Goal: Task Accomplishment & Management: Manage account settings

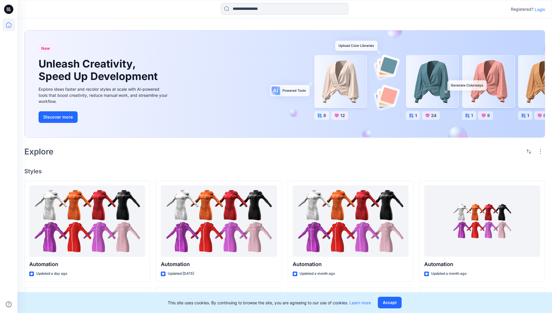
click at [538, 9] on p "Login" at bounding box center [539, 9] width 10 height 6
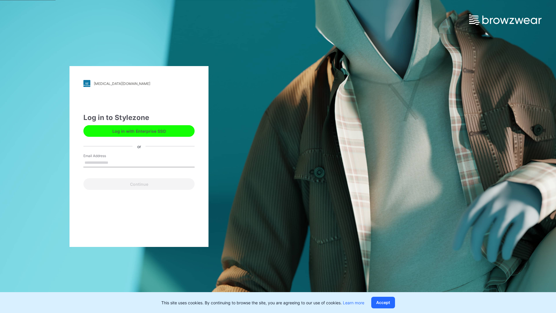
click at [114, 162] on input "Email Address" at bounding box center [138, 162] width 111 height 9
type input "**********"
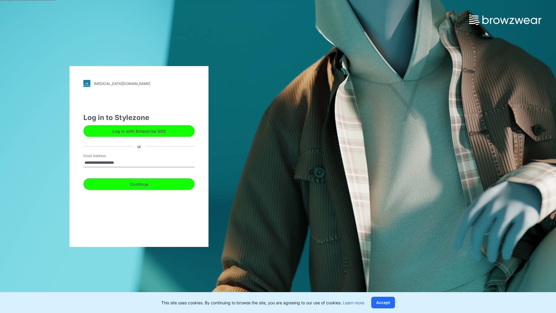
click at [145, 183] on button "Continue" at bounding box center [138, 184] width 111 height 12
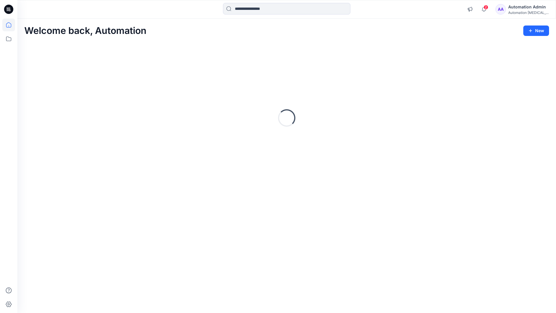
click at [11, 25] on icon at bounding box center [8, 24] width 5 height 5
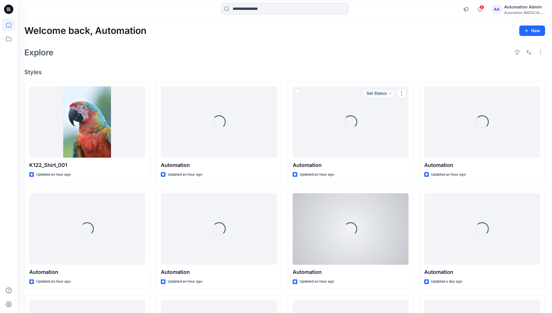
scroll to position [72, 0]
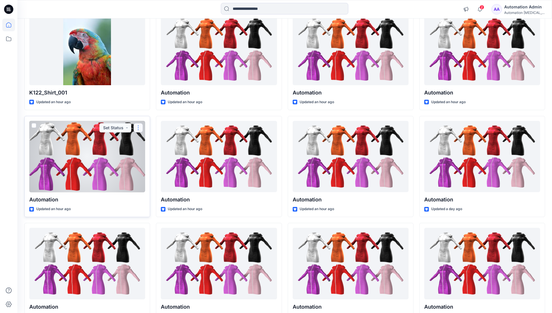
click at [138, 127] on button "button" at bounding box center [138, 127] width 9 height 9
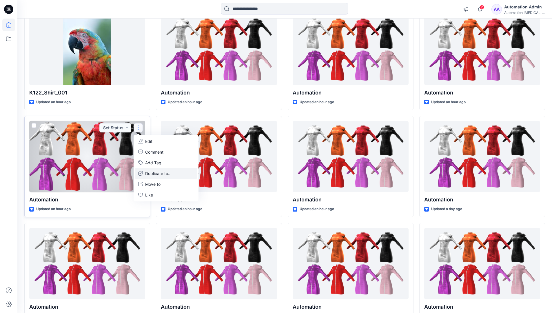
click at [147, 172] on p "Duplicate to..." at bounding box center [158, 173] width 26 height 6
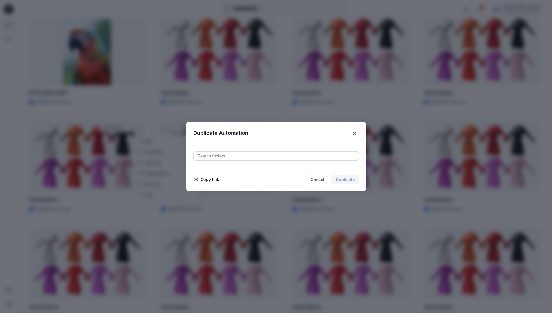
click at [218, 157] on div at bounding box center [276, 155] width 158 height 7
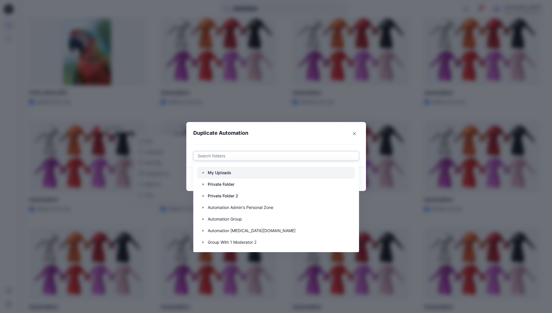
click at [222, 170] on p "My Uploads" at bounding box center [219, 172] width 23 height 7
click at [272, 136] on header "Duplicate Automation" at bounding box center [270, 133] width 168 height 22
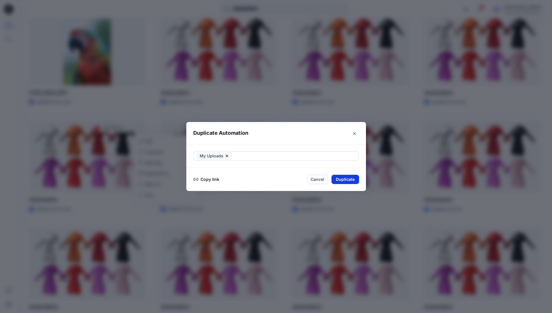
click at [351, 178] on button "Duplicate" at bounding box center [345, 179] width 28 height 9
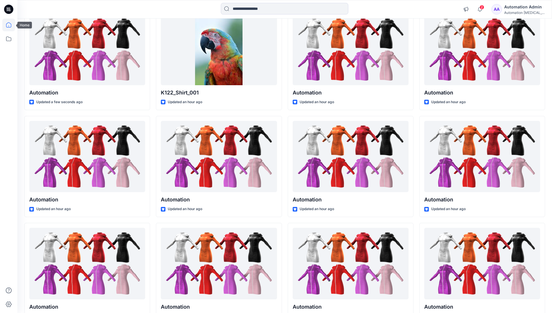
click at [6, 24] on icon at bounding box center [8, 25] width 13 height 13
click at [10, 37] on icon at bounding box center [8, 38] width 13 height 13
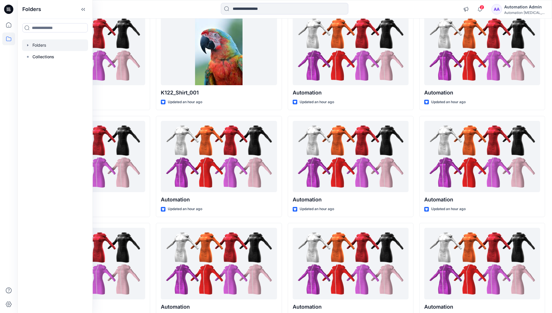
click at [42, 45] on div at bounding box center [55, 45] width 66 height 12
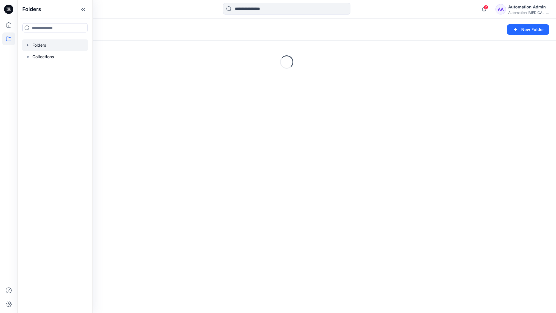
click at [521, 10] on div "Automation Admin" at bounding box center [528, 6] width 41 height 7
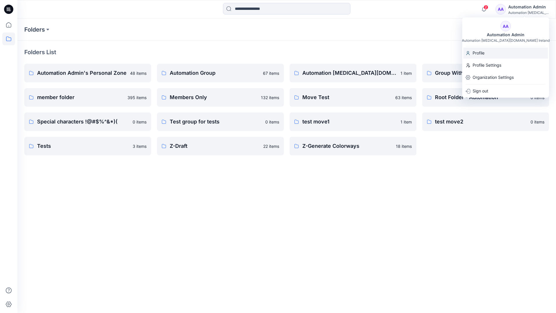
click at [483, 53] on p "Profile" at bounding box center [479, 53] width 12 height 11
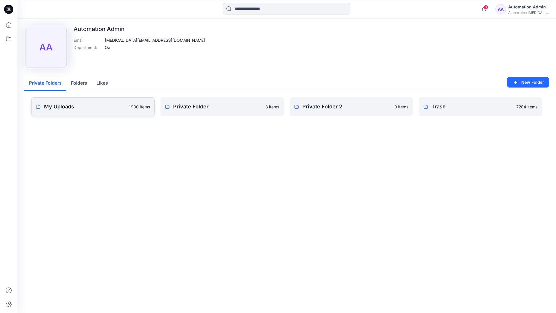
click at [101, 111] on link "My Uploads 1900 items" at bounding box center [92, 106] width 123 height 19
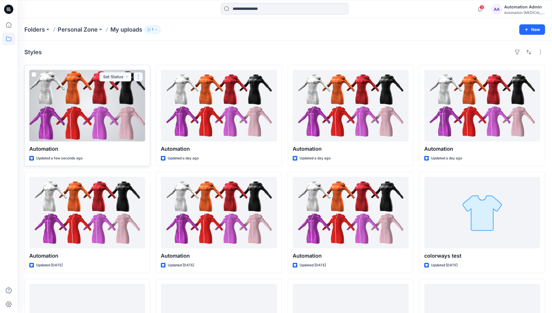
click at [138, 78] on button "button" at bounding box center [138, 76] width 9 height 9
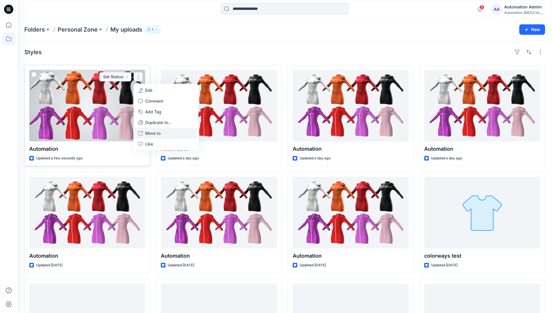
click at [145, 134] on button "Move to" at bounding box center [166, 133] width 63 height 11
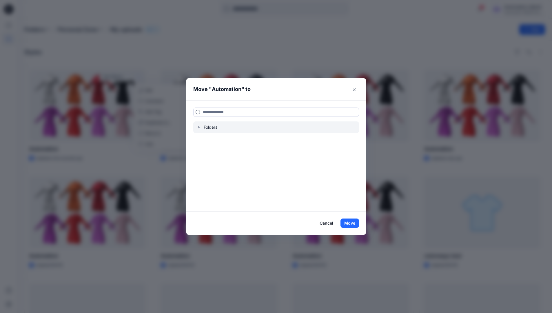
click at [201, 126] on icon "button" at bounding box center [199, 127] width 5 height 5
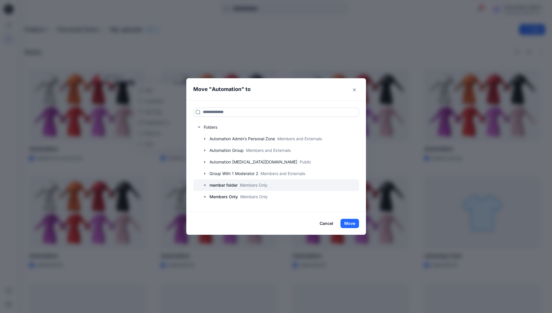
click at [222, 185] on p "member folder" at bounding box center [223, 185] width 28 height 7
click at [354, 223] on button "Move" at bounding box center [349, 223] width 19 height 9
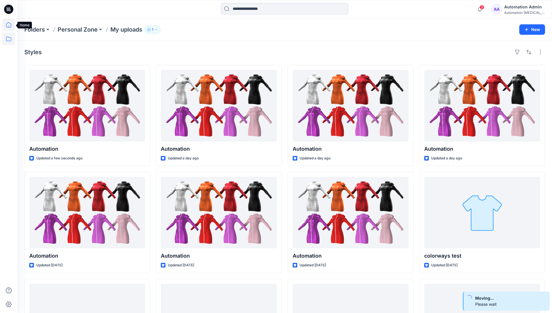
click at [9, 26] on icon at bounding box center [8, 25] width 13 height 13
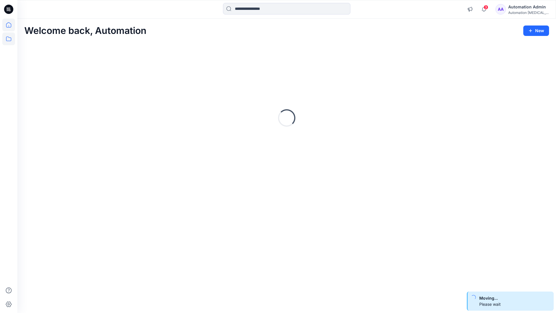
click at [9, 38] on icon at bounding box center [8, 38] width 5 height 5
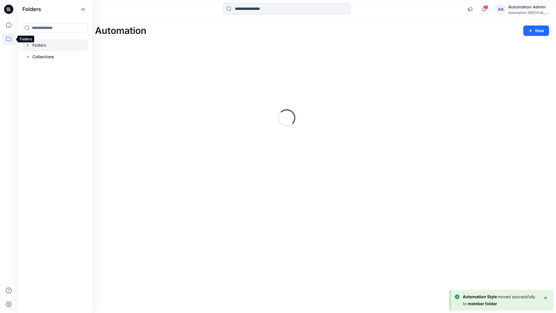
click at [42, 44] on div at bounding box center [55, 45] width 66 height 12
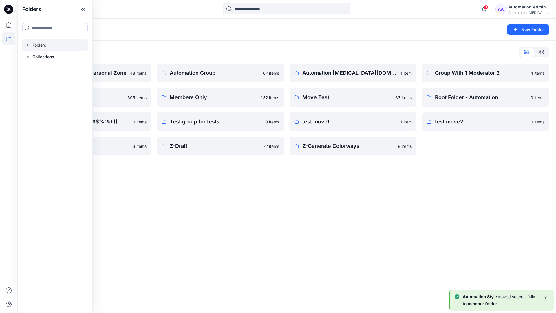
click at [232, 184] on div "Folders New Folder Folders List Automation Admin's Personal Zone 48 items membe…" at bounding box center [286, 166] width 539 height 294
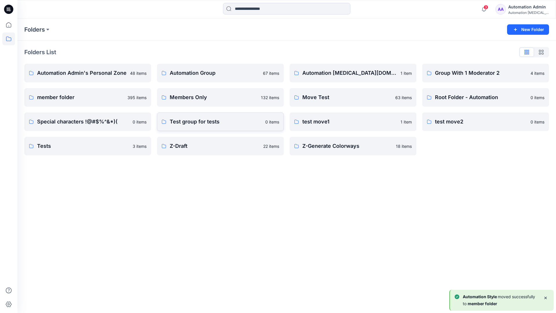
click at [215, 124] on p "Test group for tests" at bounding box center [216, 122] width 92 height 8
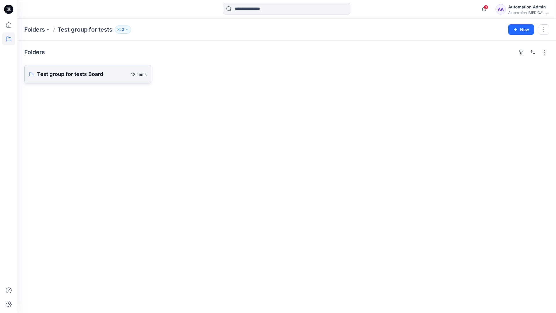
click at [99, 79] on link "Test group for tests Board 12 items" at bounding box center [87, 74] width 127 height 19
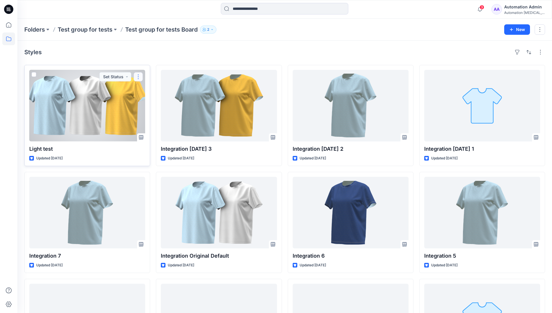
click at [140, 77] on button "button" at bounding box center [138, 76] width 9 height 9
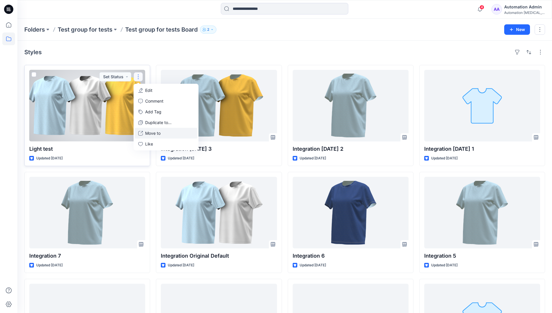
click at [152, 131] on p "Move to" at bounding box center [152, 133] width 15 height 6
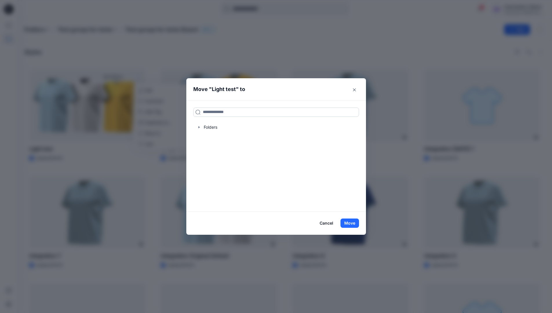
click at [214, 114] on input at bounding box center [276, 111] width 166 height 9
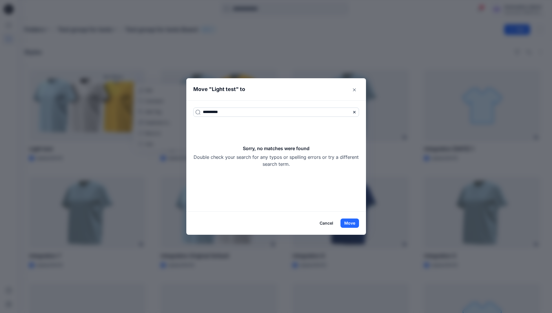
type input "**********"
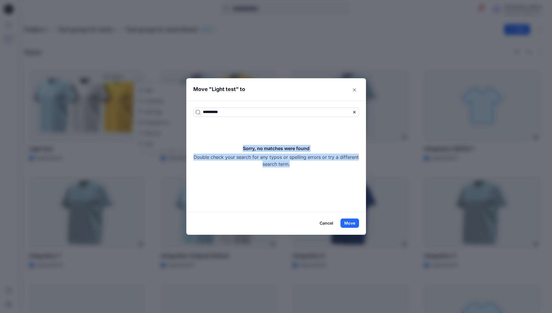
drag, startPoint x: 214, startPoint y: 114, endPoint x: 314, endPoint y: 162, distance: 110.8
click at [314, 162] on div "Sorry, no matches were found Double check your search for any typos or spelling…" at bounding box center [276, 156] width 166 height 23
click at [355, 220] on button "Move" at bounding box center [349, 222] width 19 height 9
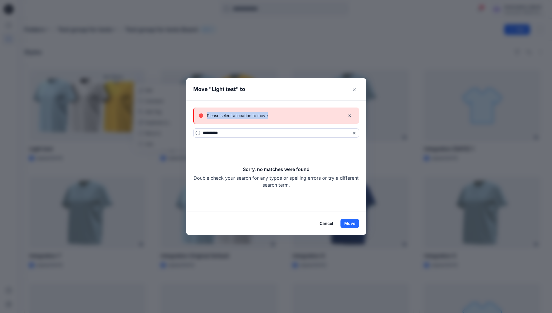
drag, startPoint x: 355, startPoint y: 220, endPoint x: 273, endPoint y: 116, distance: 132.9
click at [273, 116] on div "Please select a location to move" at bounding box center [270, 115] width 142 height 7
click at [326, 222] on button "Cancel" at bounding box center [326, 223] width 21 height 9
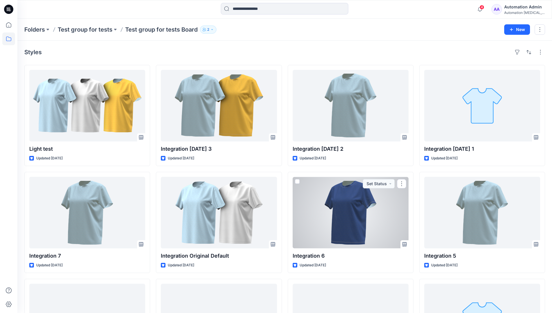
click at [521, 8] on div "Automation Admin" at bounding box center [524, 6] width 41 height 7
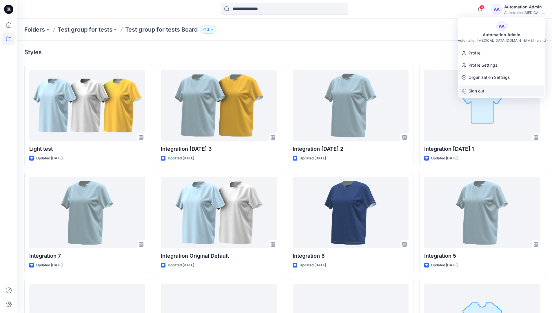
click at [473, 92] on p "Sign out" at bounding box center [476, 90] width 16 height 11
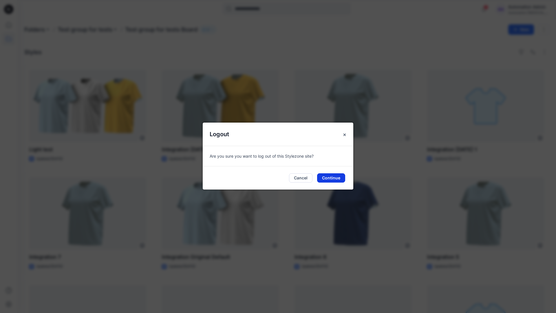
click at [338, 179] on button "Continue" at bounding box center [331, 177] width 28 height 9
